Goal: Information Seeking & Learning: Learn about a topic

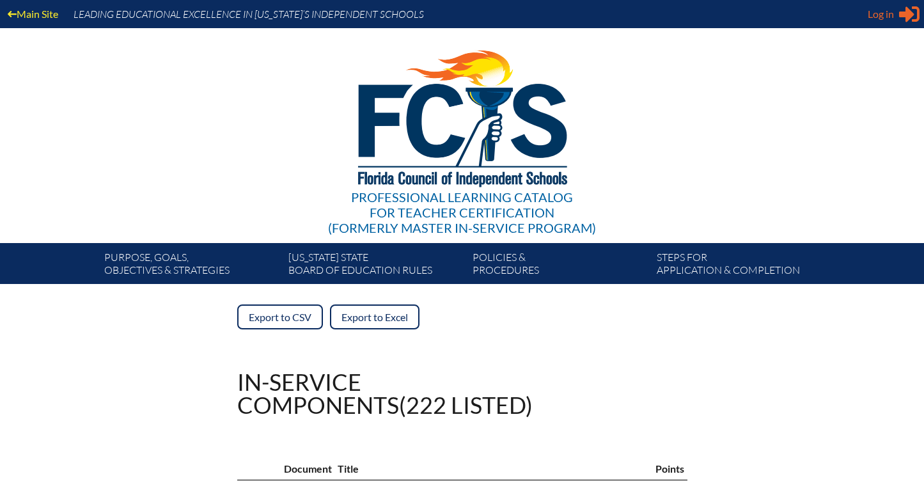
click at [897, 13] on div "Log in Close Sign in or register" at bounding box center [893, 14] width 52 height 20
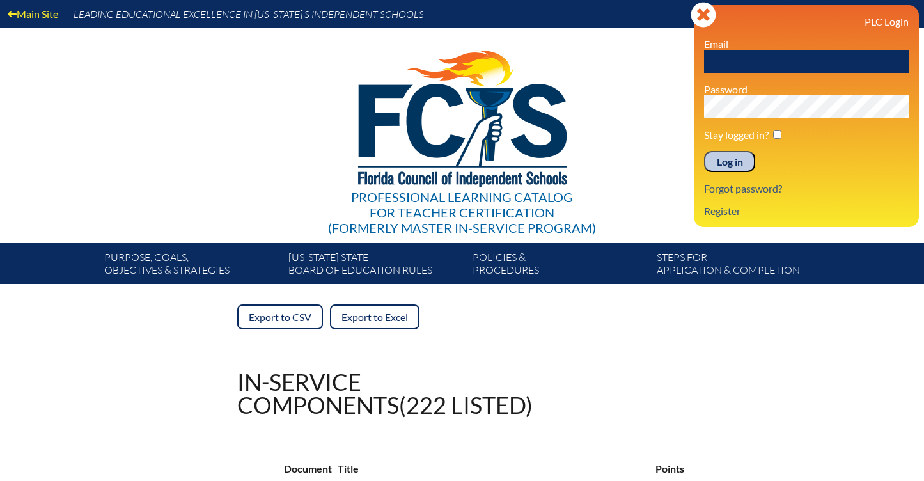
click at [723, 62] on input "text" at bounding box center [806, 61] width 205 height 23
click at [756, 65] on input "text" at bounding box center [806, 61] width 205 height 23
type input "[EMAIL_ADDRESS][DOMAIN_NAME]"
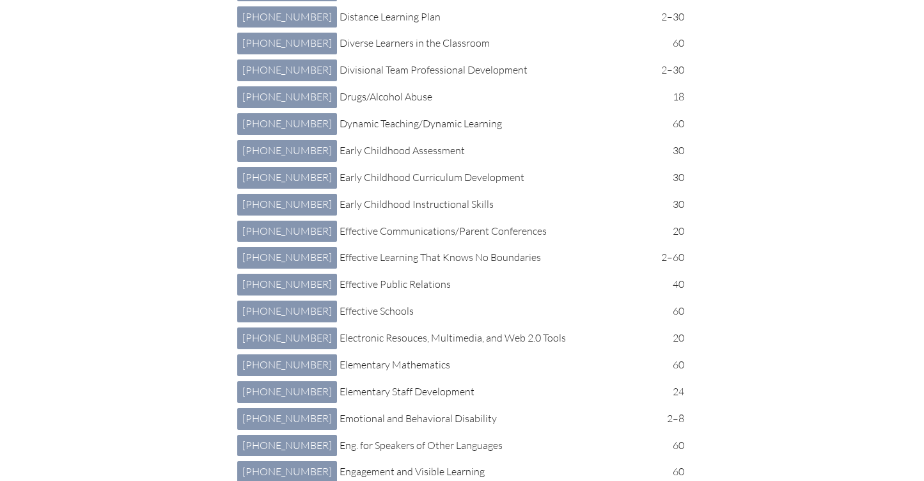
scroll to position [1620, 0]
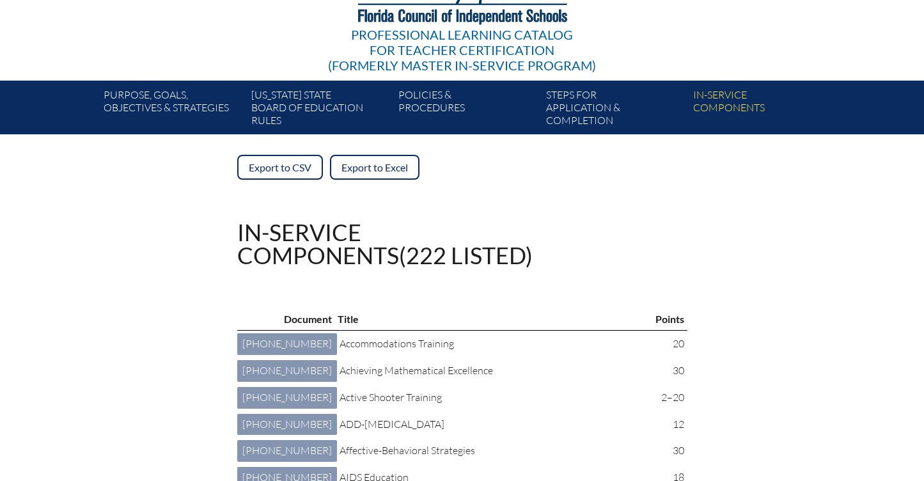
scroll to position [0, 0]
